Goal: Check status: Check status

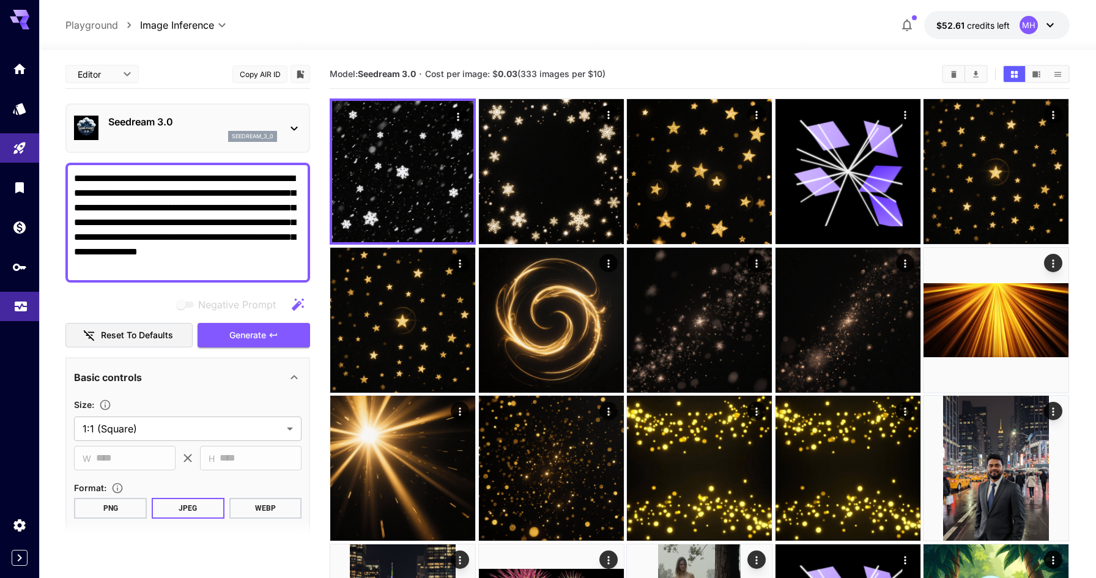
click at [7, 311] on link at bounding box center [19, 307] width 39 height 30
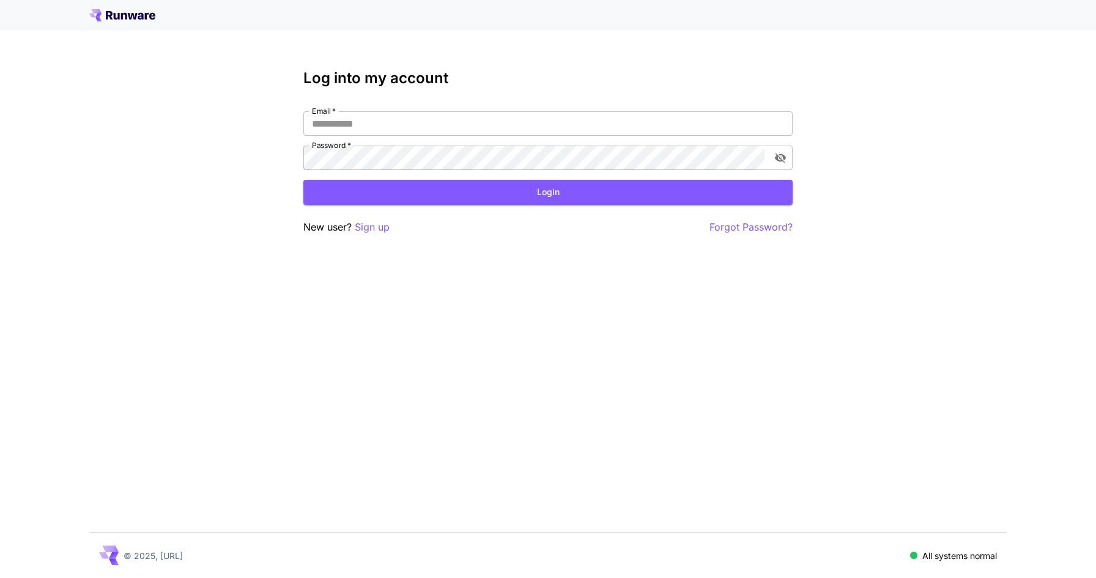
type input "**********"
click at [616, 191] on button "Login" at bounding box center [547, 192] width 489 height 25
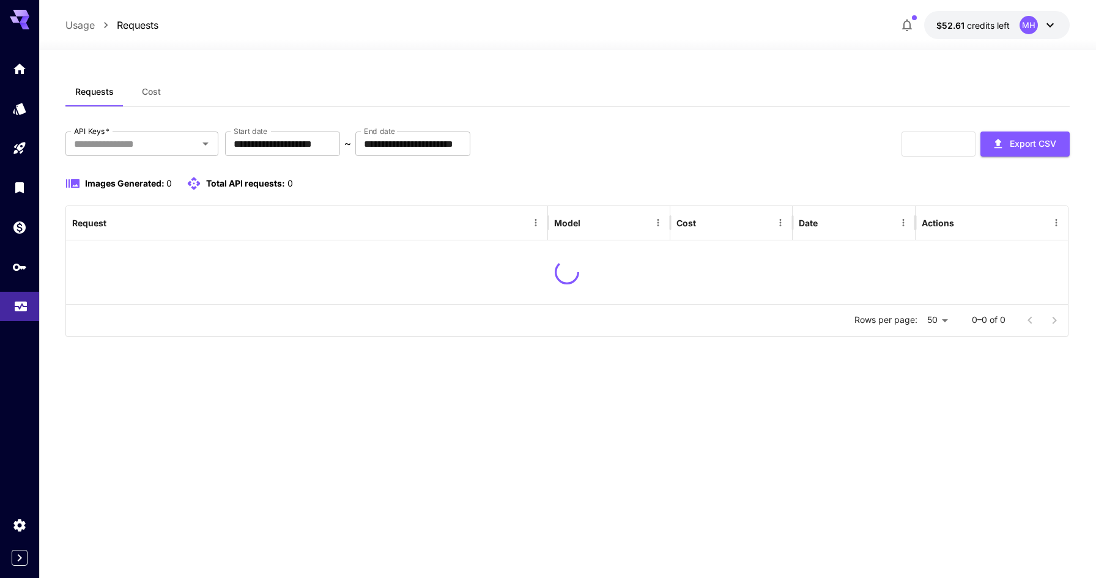
click at [7, 315] on link at bounding box center [19, 307] width 39 height 30
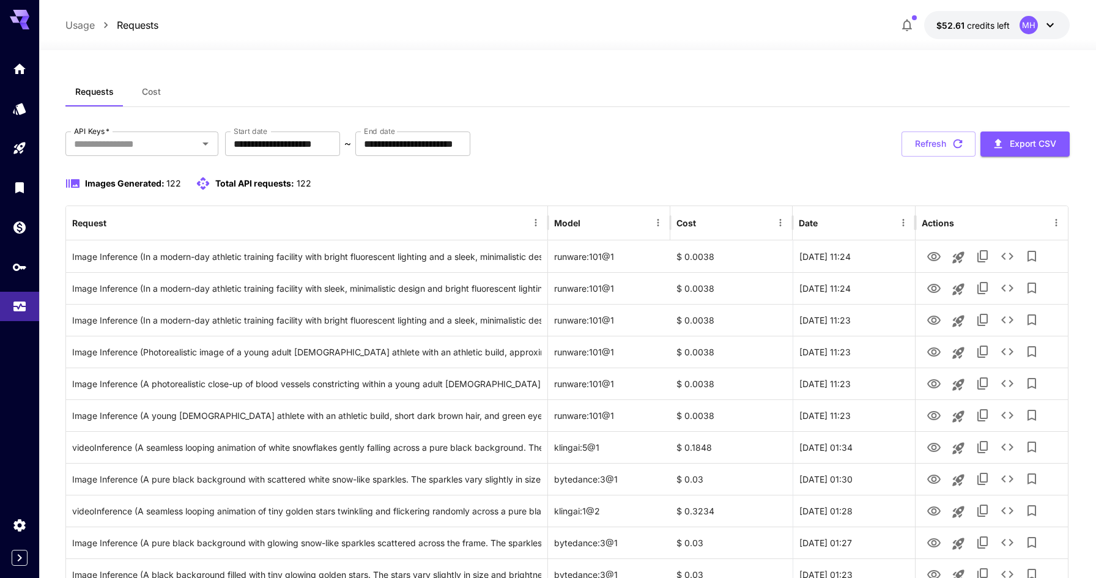
click at [253, 179] on span "Total API requests:" at bounding box center [254, 183] width 79 height 10
click at [144, 184] on span "Images Generated:" at bounding box center [124, 183] width 79 height 10
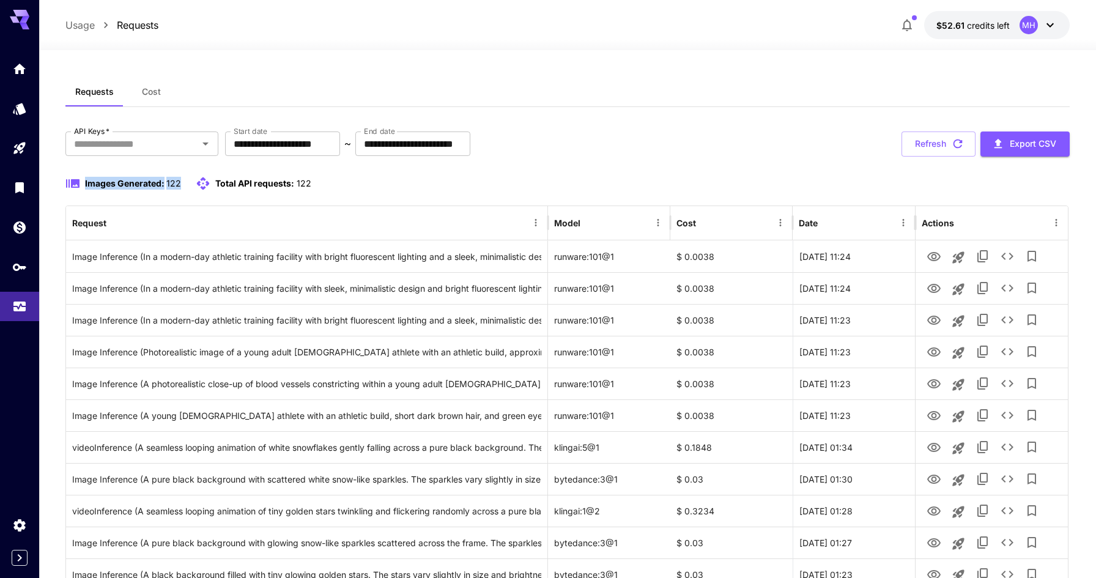
click at [144, 184] on span "Images Generated:" at bounding box center [124, 183] width 79 height 10
click at [230, 185] on span "Total API requests:" at bounding box center [254, 183] width 79 height 10
click at [257, 185] on span "Total API requests:" at bounding box center [254, 183] width 79 height 10
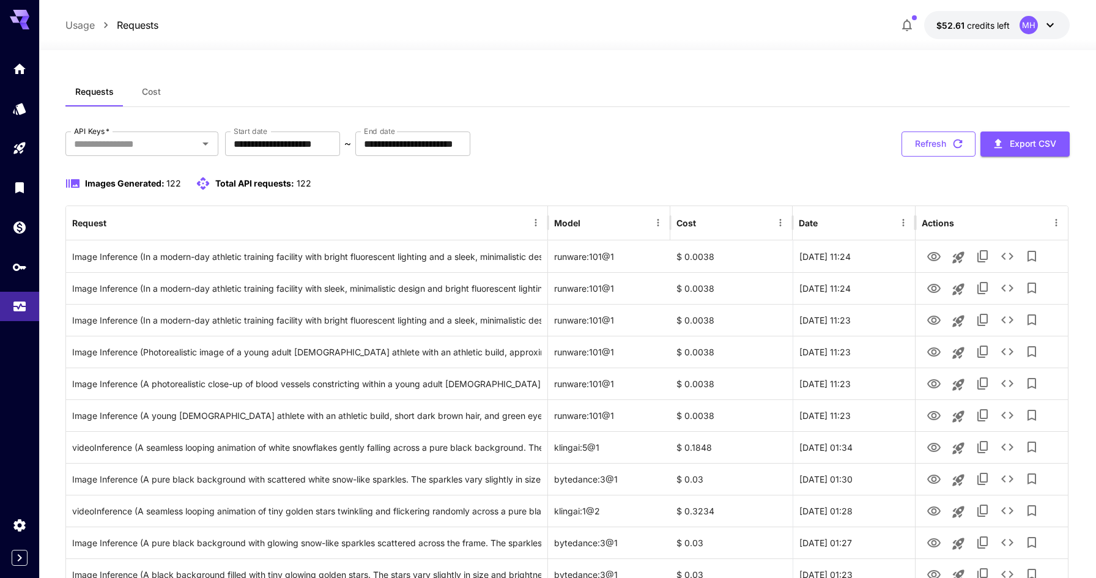
click at [925, 147] on button "Refresh" at bounding box center [938, 143] width 74 height 25
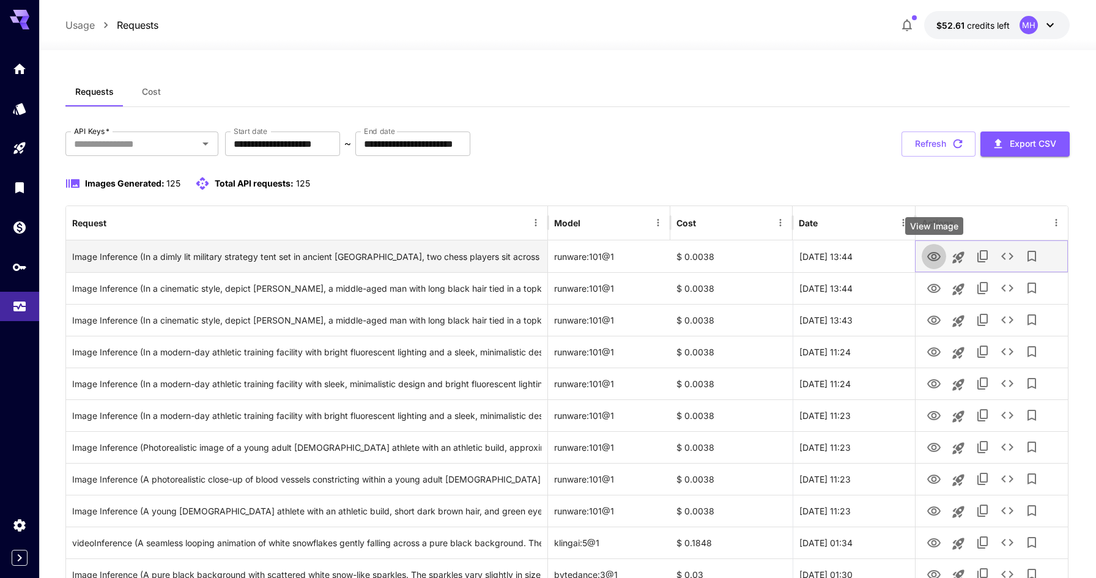
click at [933, 260] on icon "View Image" at bounding box center [933, 256] width 13 height 9
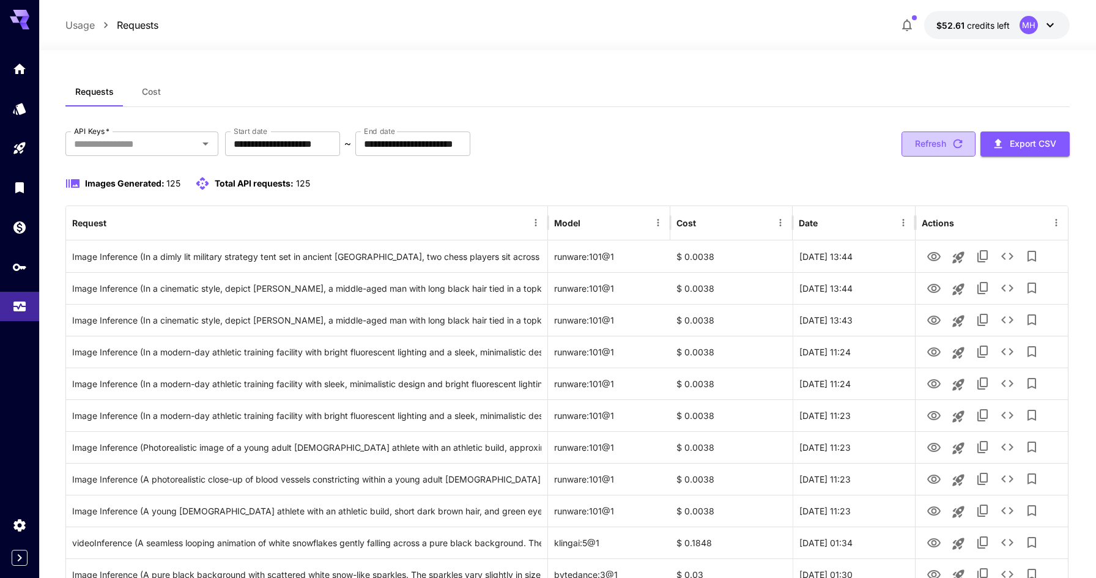
click at [928, 149] on button "Refresh" at bounding box center [938, 143] width 74 height 25
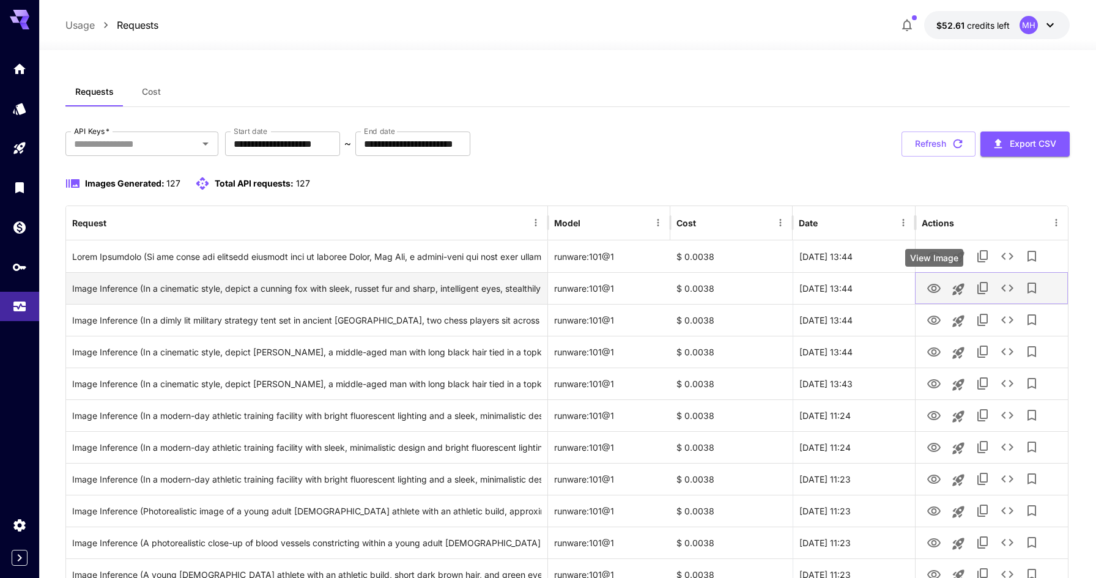
click at [934, 296] on button "View Image" at bounding box center [933, 287] width 24 height 25
click at [932, 293] on icon "View Image" at bounding box center [933, 288] width 15 height 15
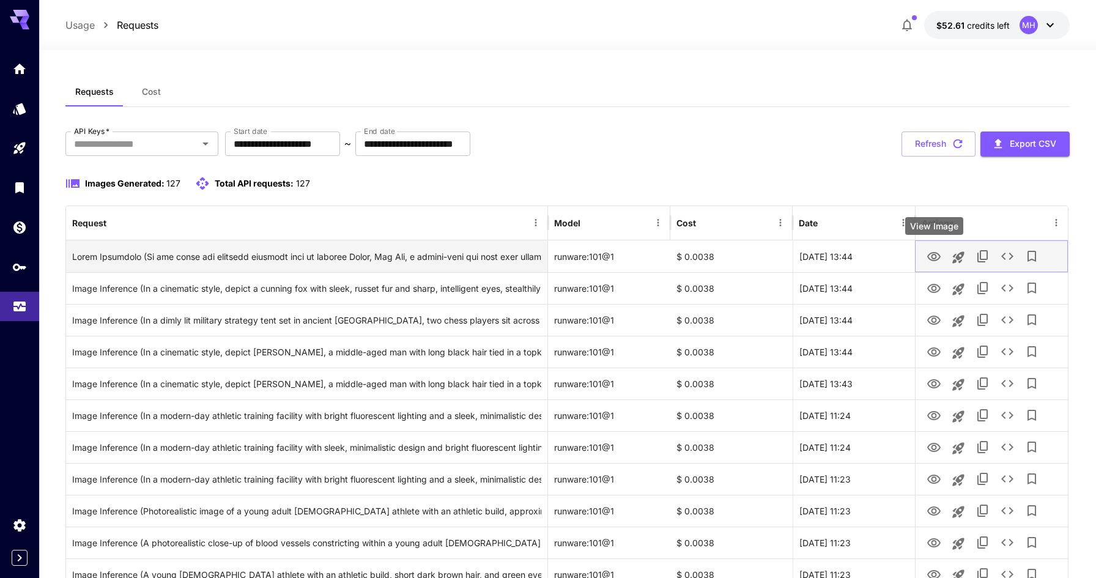
click at [937, 256] on icon "View Image" at bounding box center [933, 256] width 15 height 15
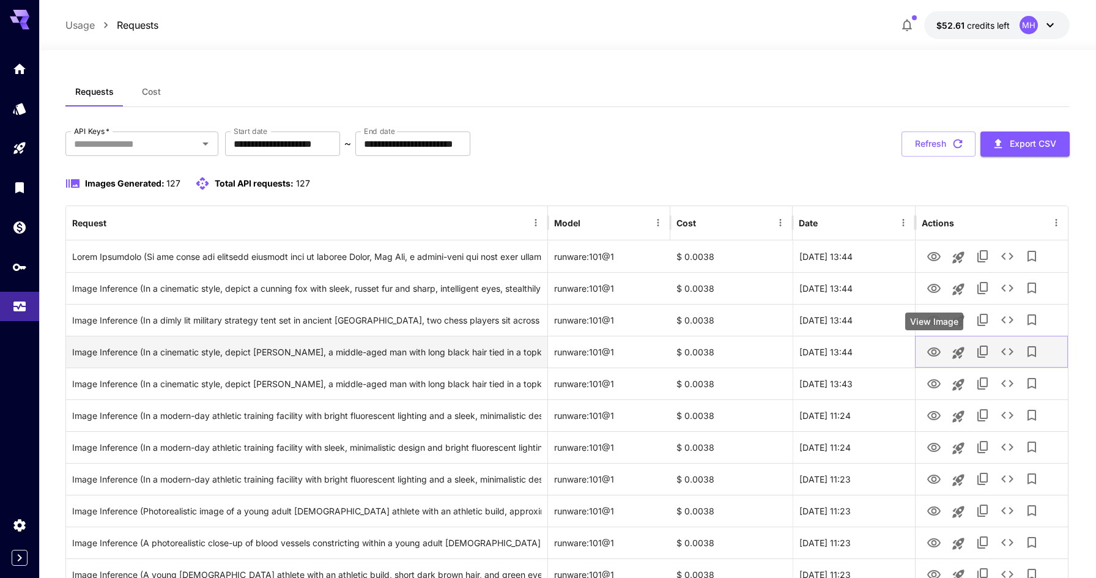
click at [930, 349] on icon "View Image" at bounding box center [933, 351] width 13 height 9
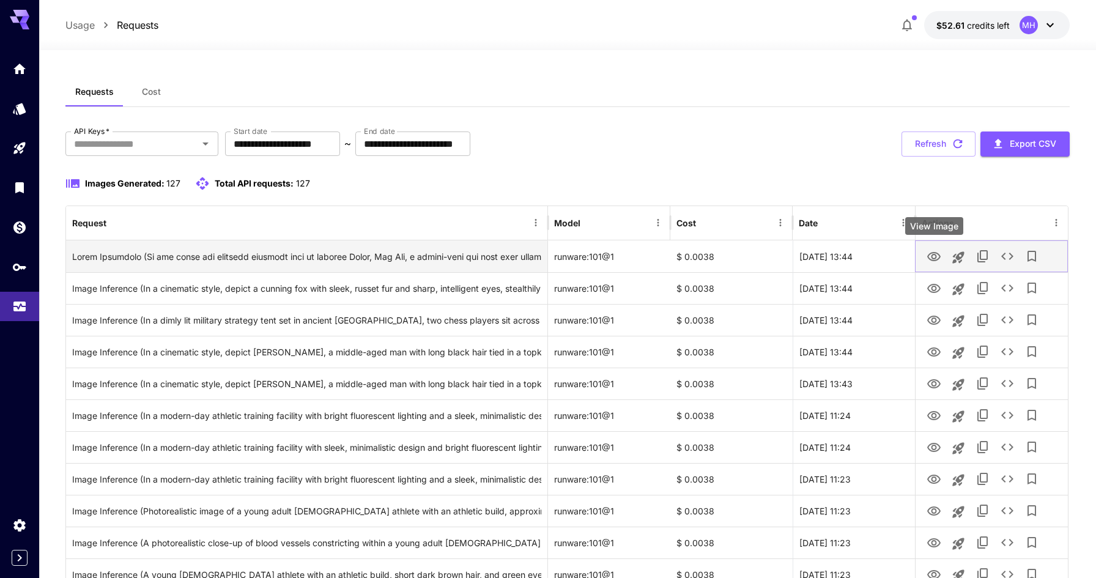
click at [934, 259] on icon "View Image" at bounding box center [933, 256] width 13 height 9
